Goal: Check status: Check status

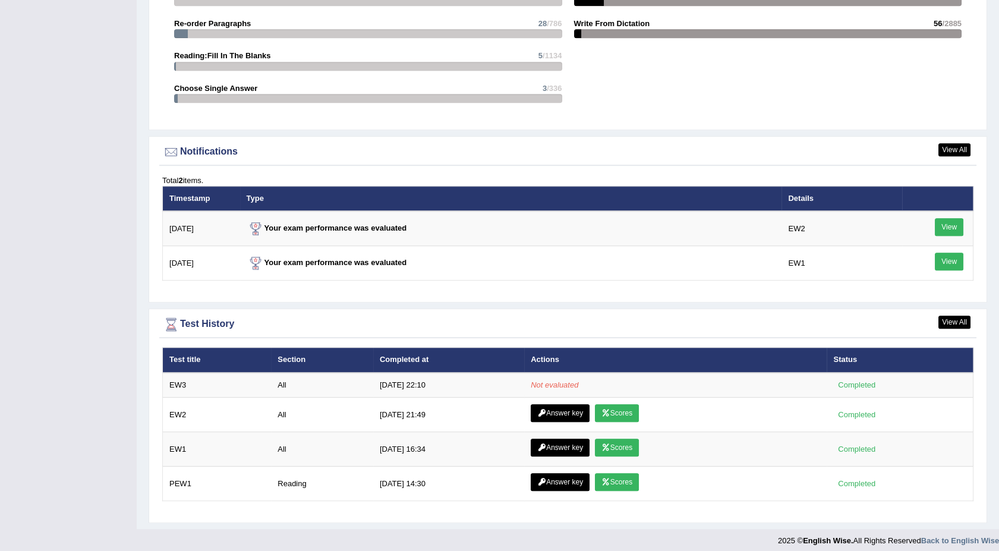
scroll to position [1324, 0]
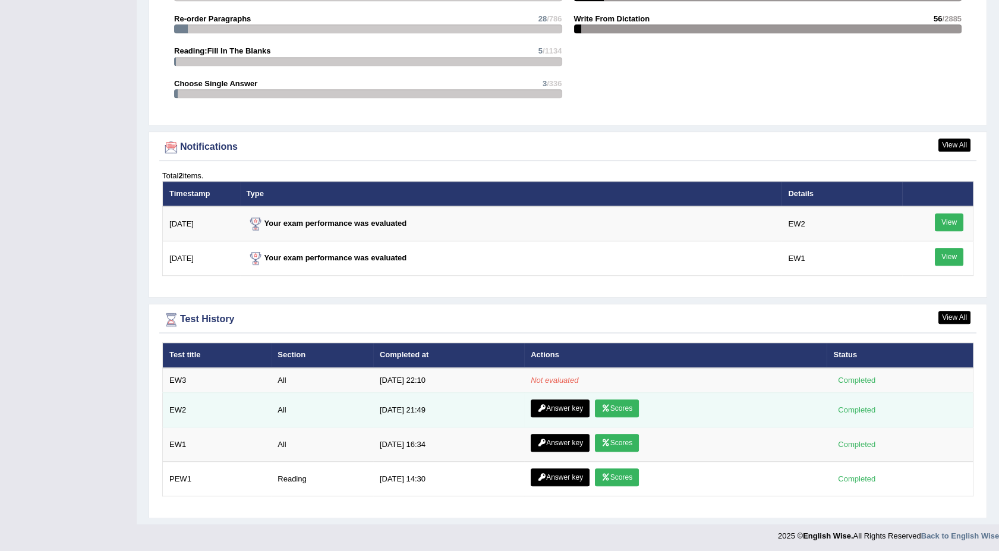
click at [608, 413] on link "Scores" at bounding box center [617, 408] width 44 height 18
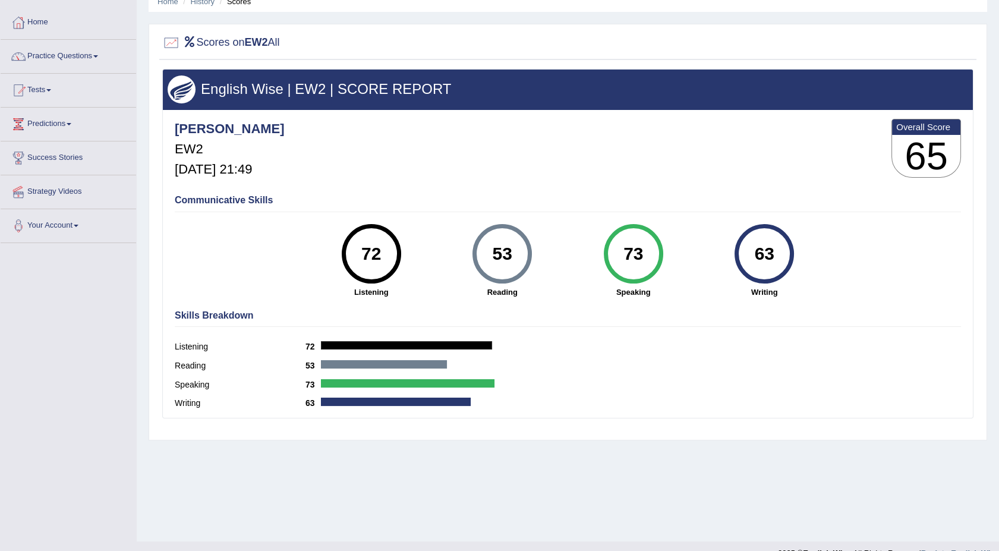
scroll to position [73, 0]
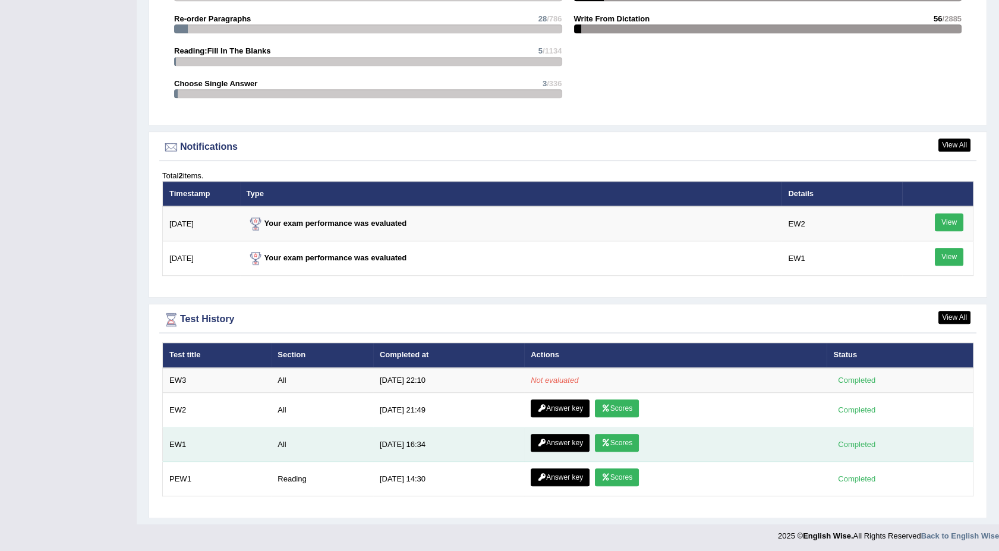
click at [615, 438] on link "Scores" at bounding box center [617, 443] width 44 height 18
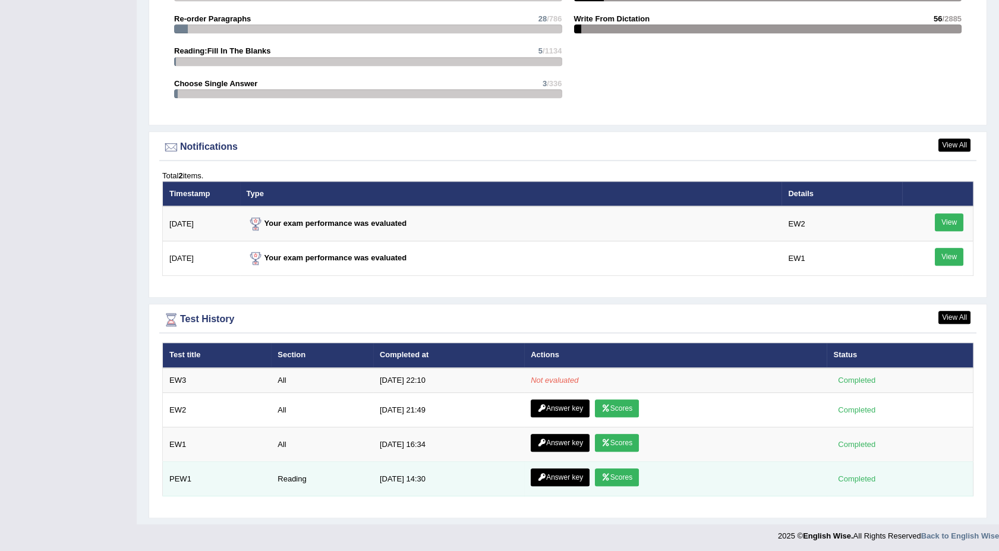
click at [611, 471] on link "Scores" at bounding box center [617, 477] width 44 height 18
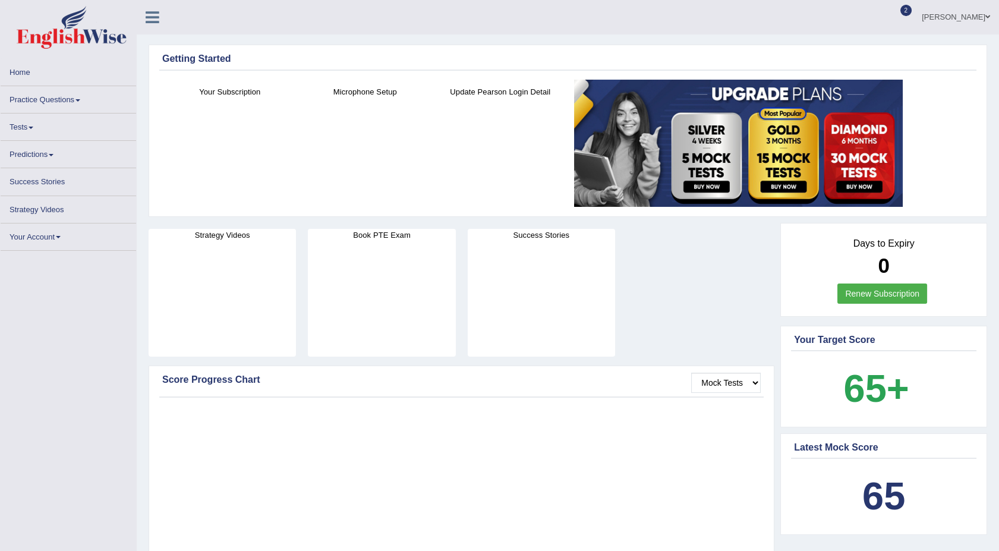
scroll to position [1324, 0]
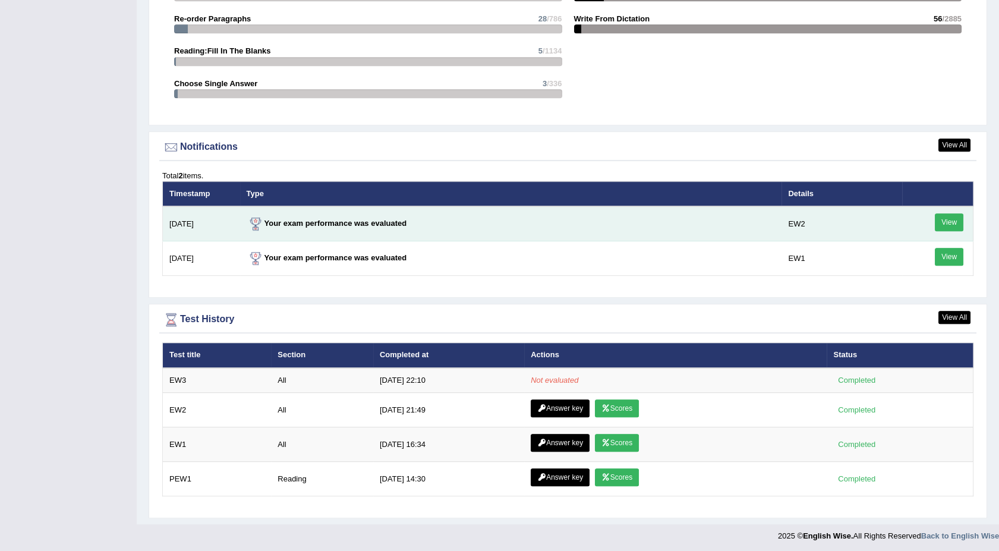
click at [952, 218] on link "View" at bounding box center [949, 222] width 29 height 18
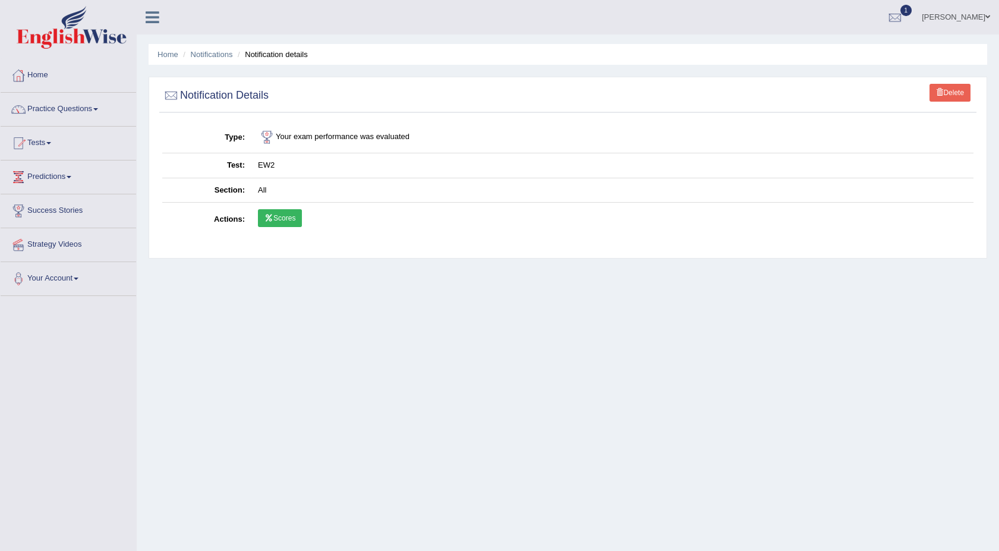
click at [290, 215] on link "Scores" at bounding box center [280, 218] width 44 height 18
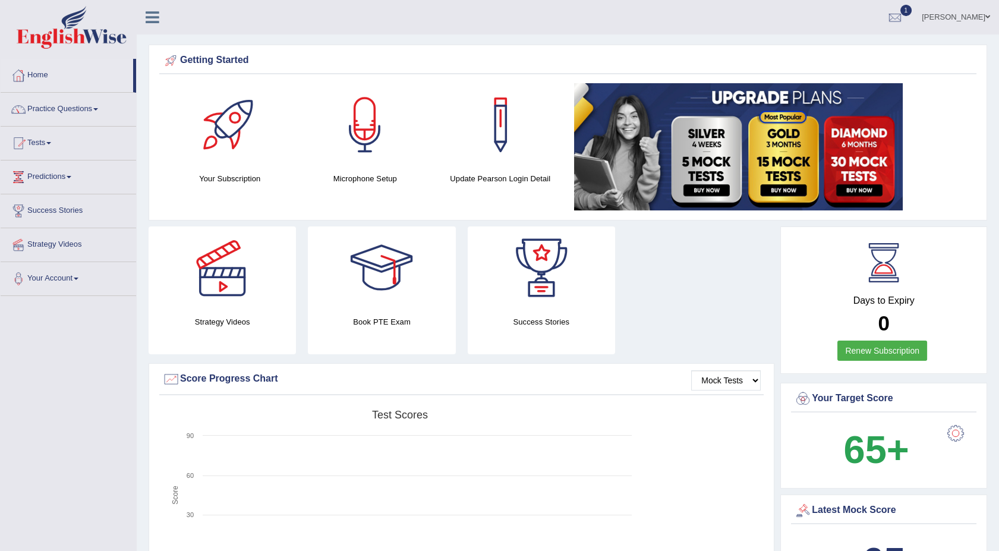
scroll to position [1289, 0]
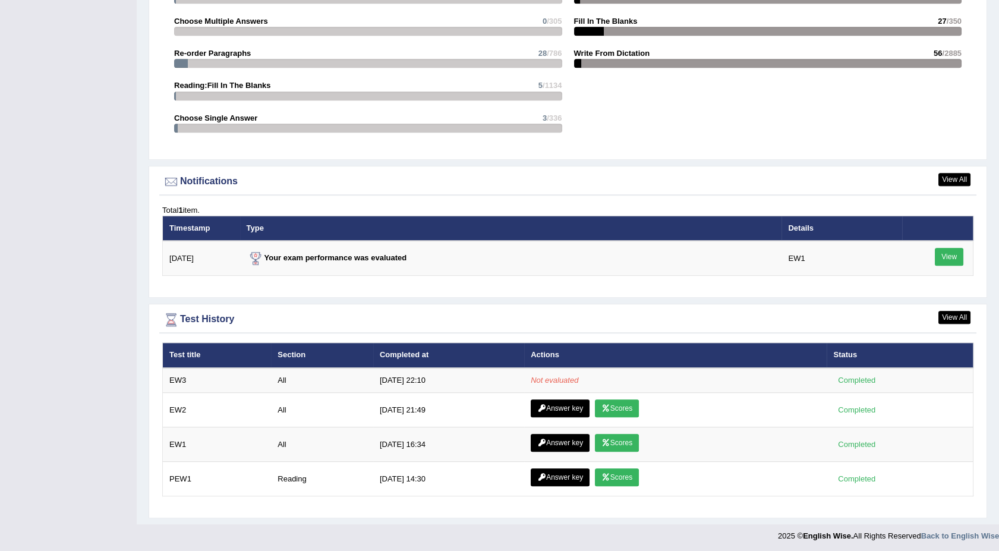
drag, startPoint x: 968, startPoint y: 392, endPoint x: 981, endPoint y: 321, distance: 71.9
click at [981, 321] on div "View All Test History Test title Section Completed at Actions Status EW3 All 9/…" at bounding box center [568, 411] width 839 height 215
click at [958, 178] on link "View All" at bounding box center [955, 179] width 32 height 13
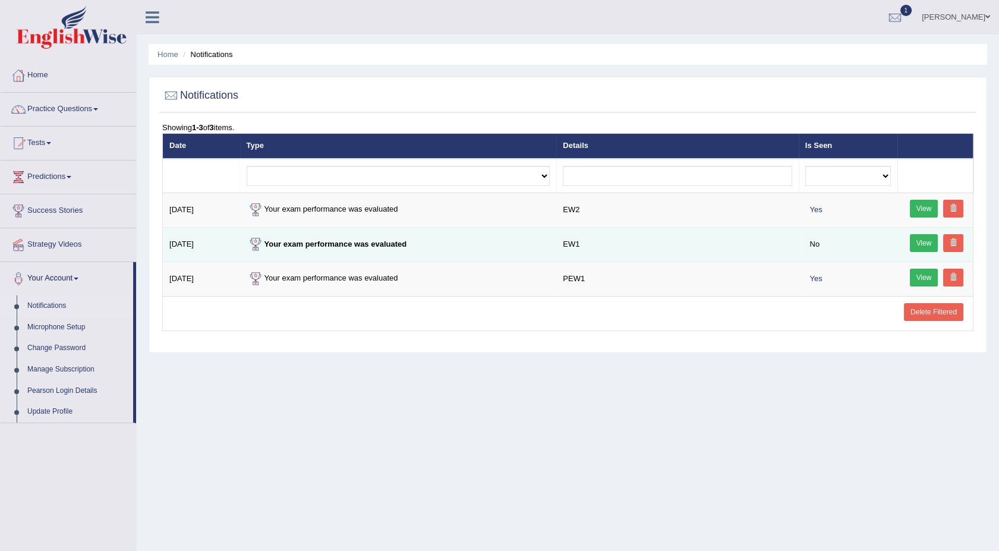
click at [916, 240] on link "View" at bounding box center [924, 243] width 29 height 18
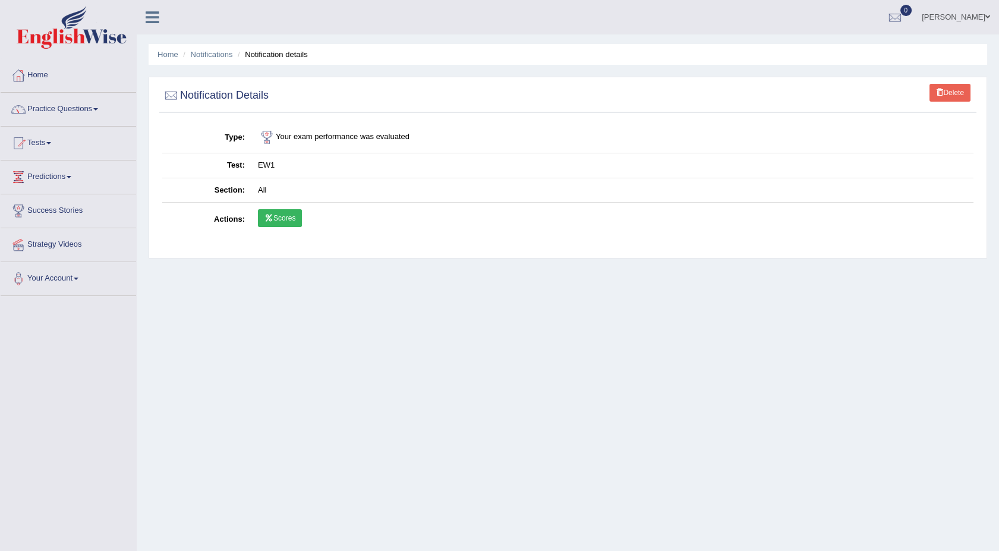
click at [275, 215] on link "Scores" at bounding box center [280, 218] width 44 height 18
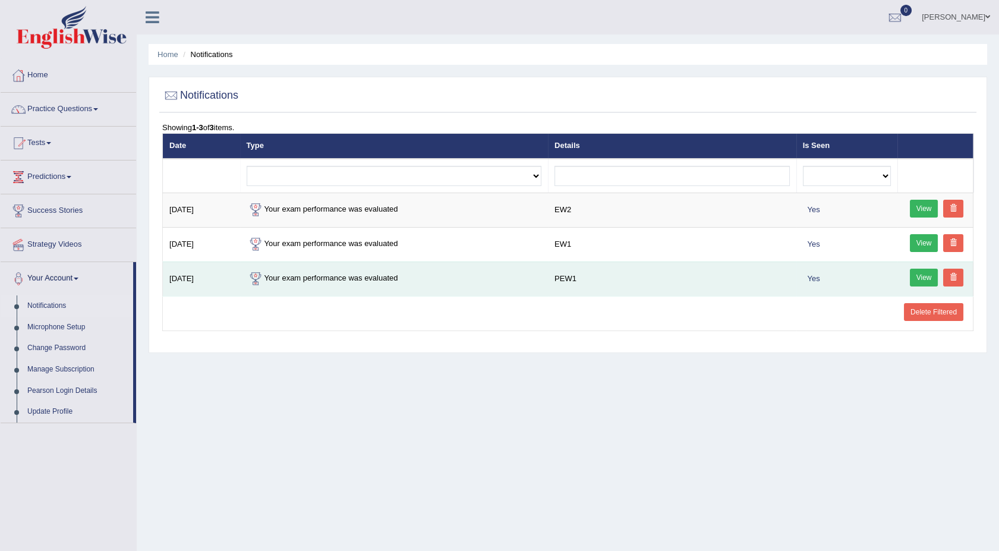
click at [922, 276] on link "View" at bounding box center [924, 278] width 29 height 18
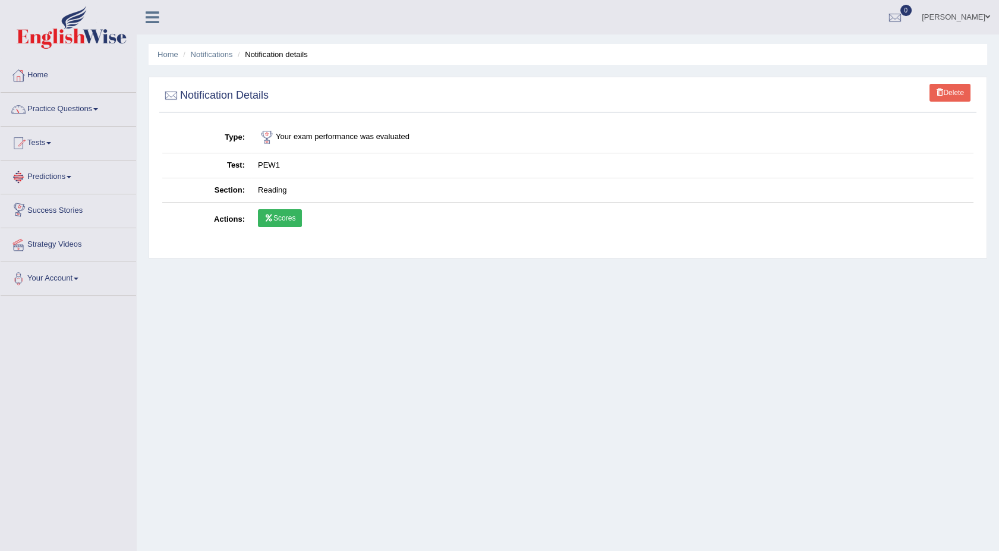
click at [281, 221] on link "Scores" at bounding box center [280, 218] width 44 height 18
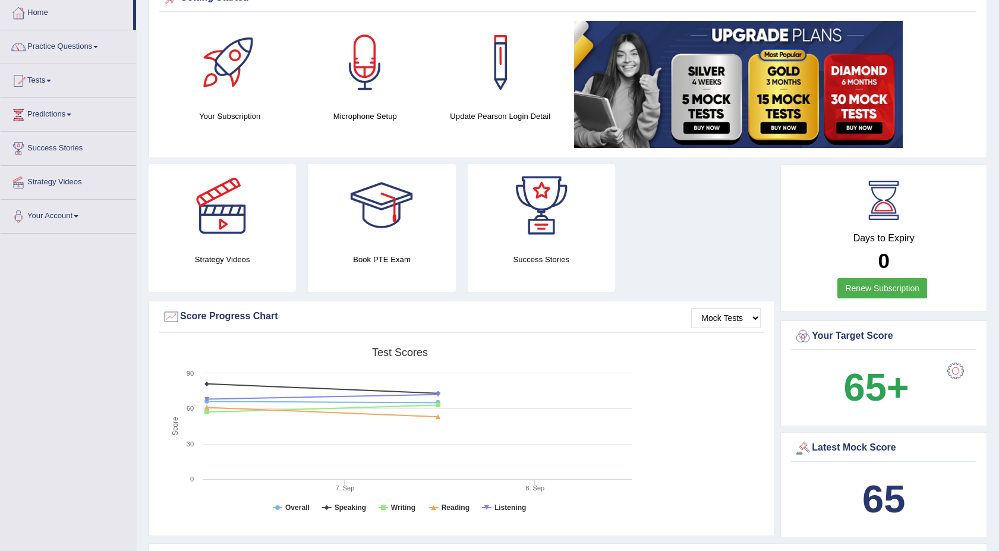
scroll to position [45, 0]
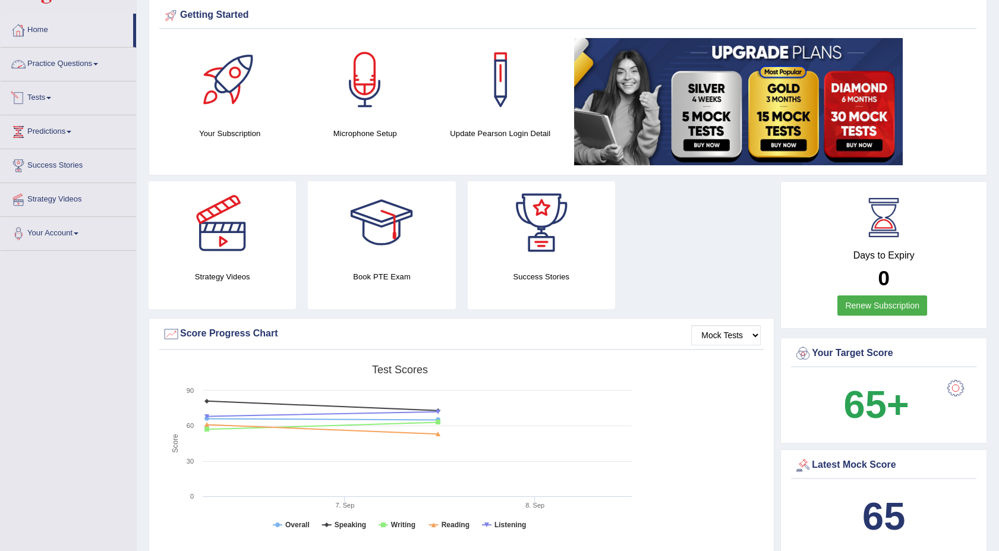
click at [51, 97] on span at bounding box center [48, 98] width 5 height 2
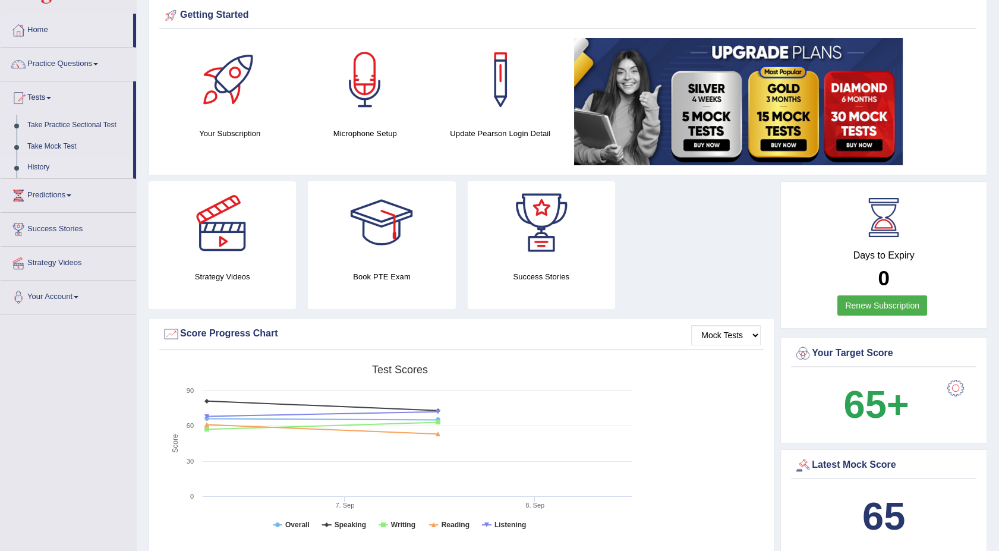
click at [40, 169] on link "History" at bounding box center [77, 167] width 111 height 21
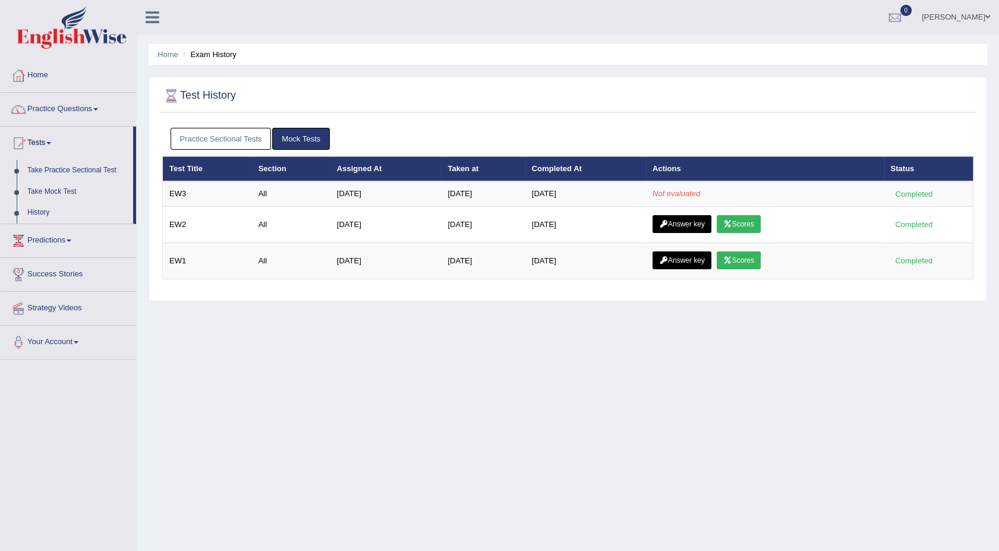
click at [46, 188] on link "Take Mock Test" at bounding box center [77, 191] width 111 height 21
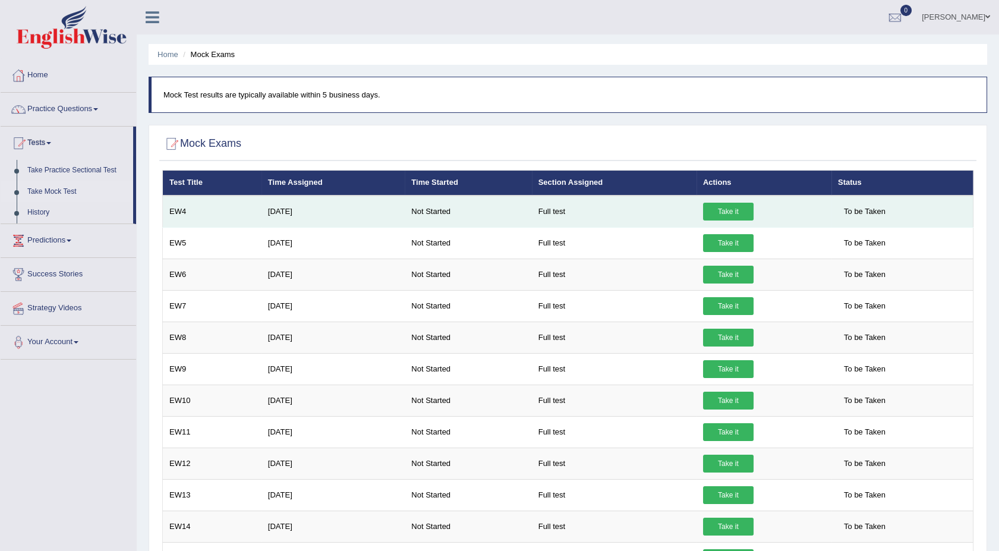
click at [232, 202] on td "EW4" at bounding box center [212, 212] width 99 height 32
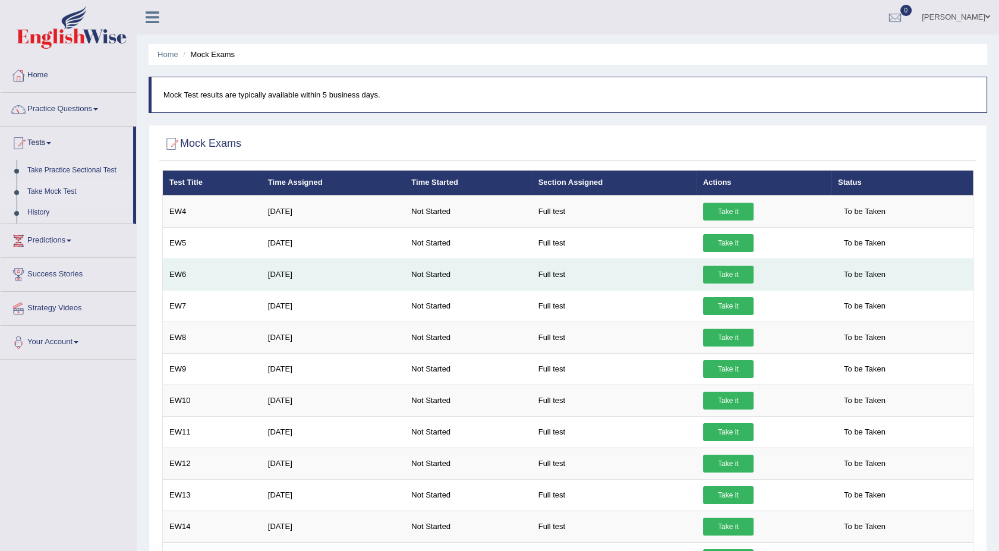
drag, startPoint x: 232, startPoint y: 202, endPoint x: 646, endPoint y: 284, distance: 421.2
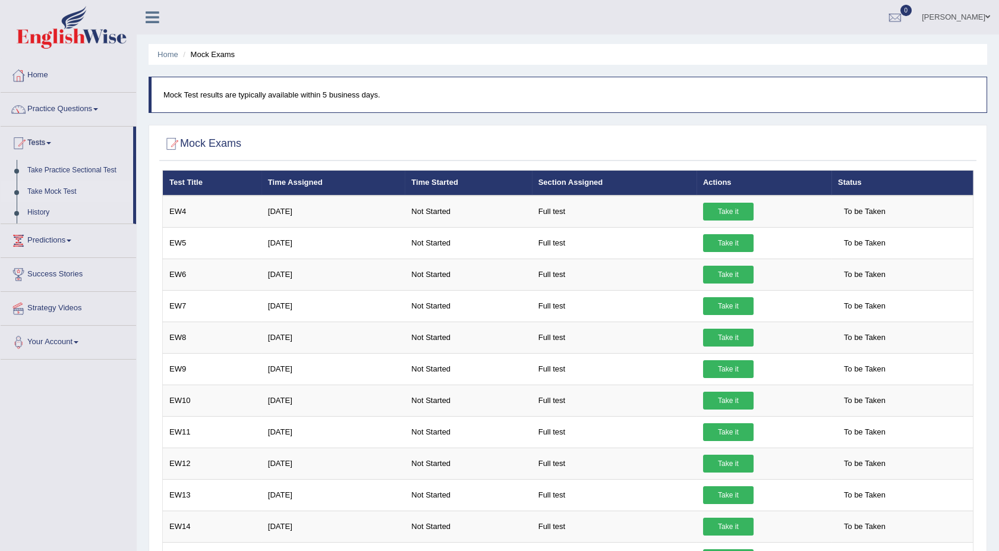
click at [631, 143] on div at bounding box center [567, 144] width 811 height 24
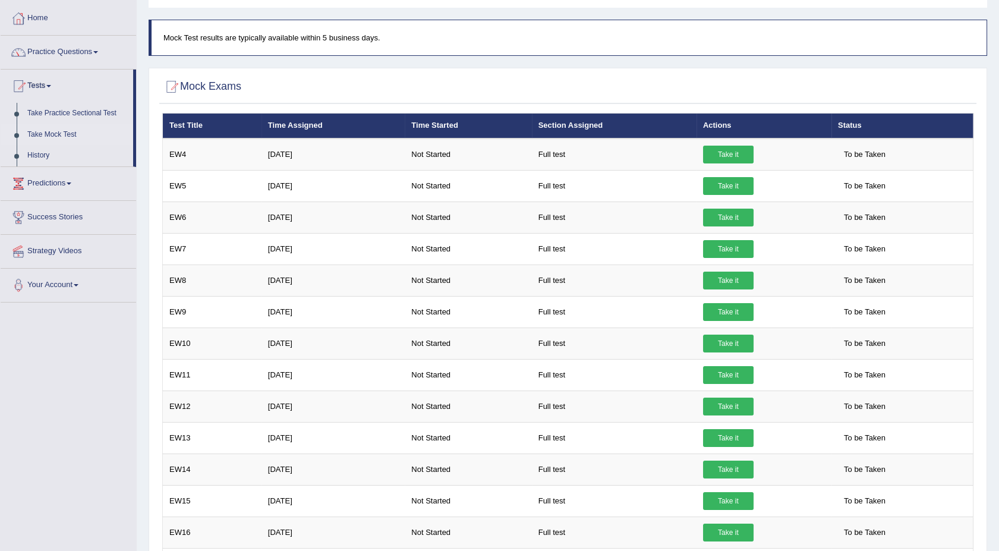
scroll to position [51, 0]
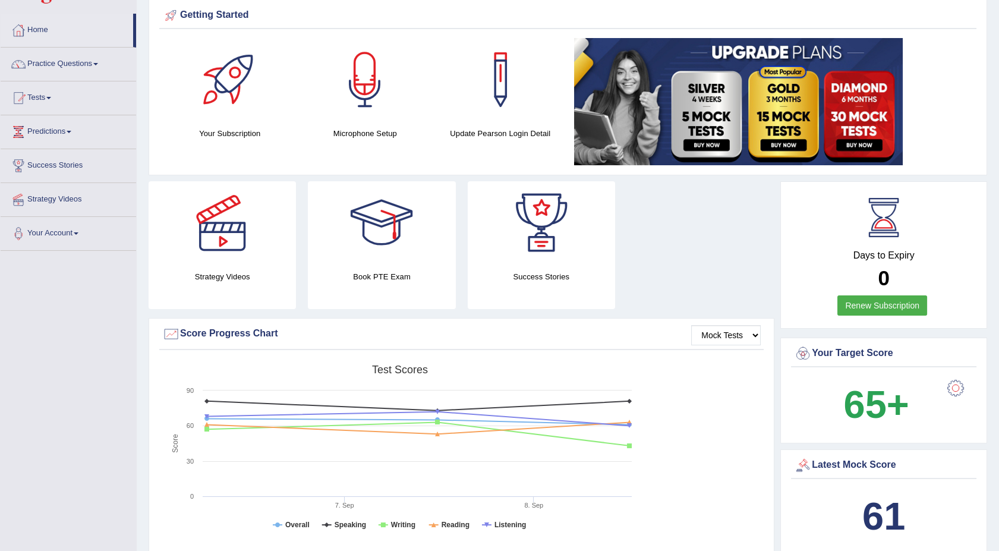
drag, startPoint x: 999, startPoint y: 545, endPoint x: 1005, endPoint y: 544, distance: 6.6
click at [999, 506] on html "Toggle navigation Home Practice Questions Speaking Practice Read Aloud Repeat S…" at bounding box center [499, 230] width 999 height 551
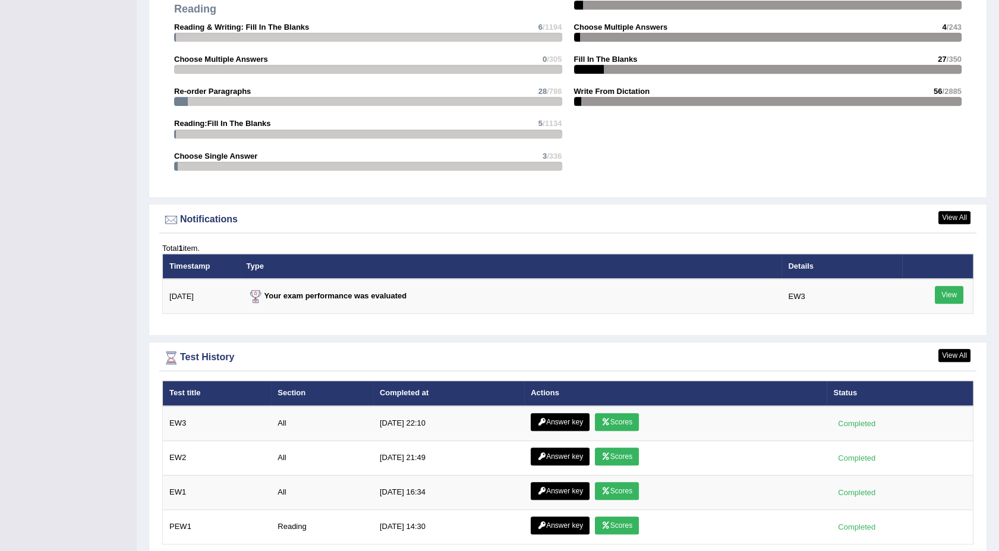
scroll to position [1299, 0]
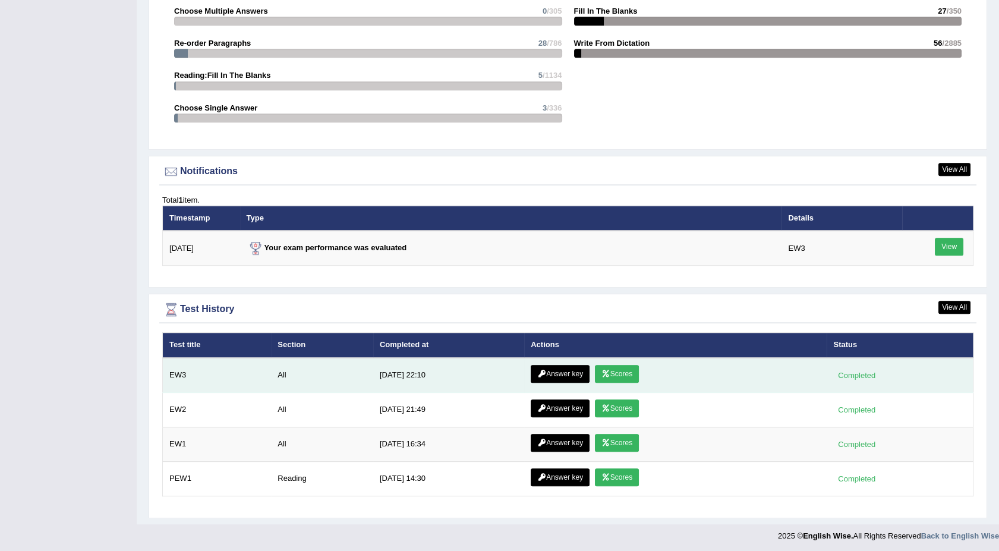
click at [627, 370] on link "Scores" at bounding box center [617, 374] width 44 height 18
